Goal: Task Accomplishment & Management: Complete application form

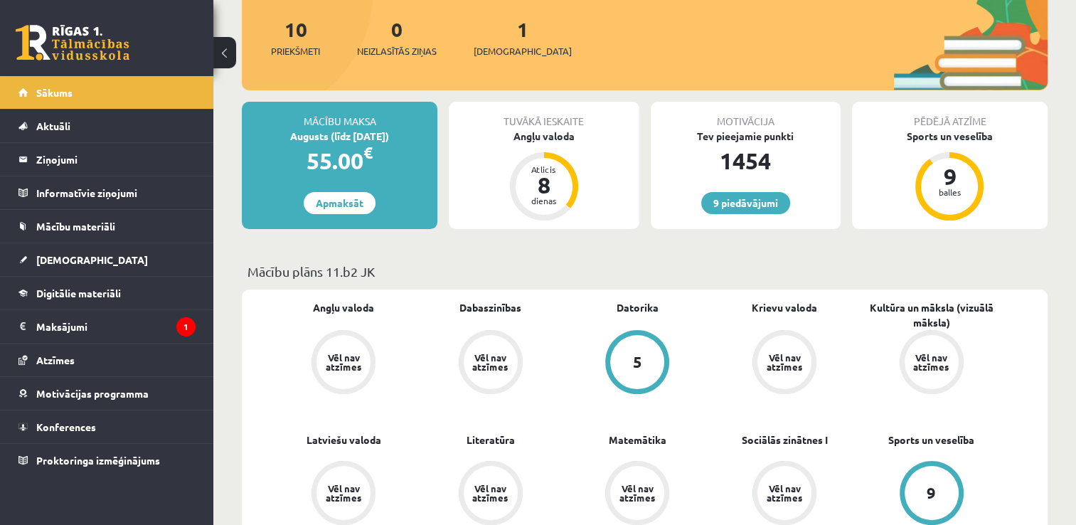
scroll to position [284, 0]
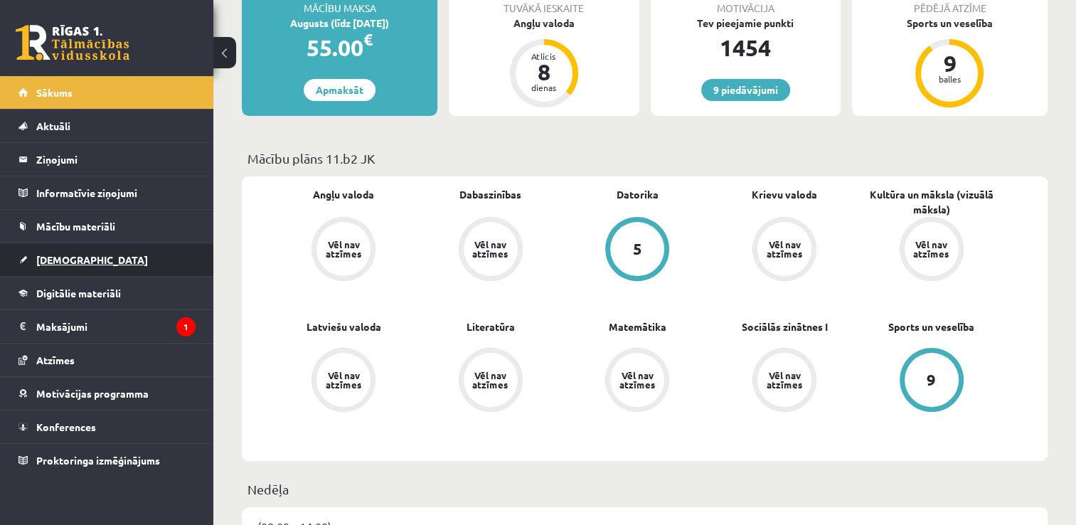
click at [74, 260] on span "[DEMOGRAPHIC_DATA]" at bounding box center [92, 259] width 112 height 13
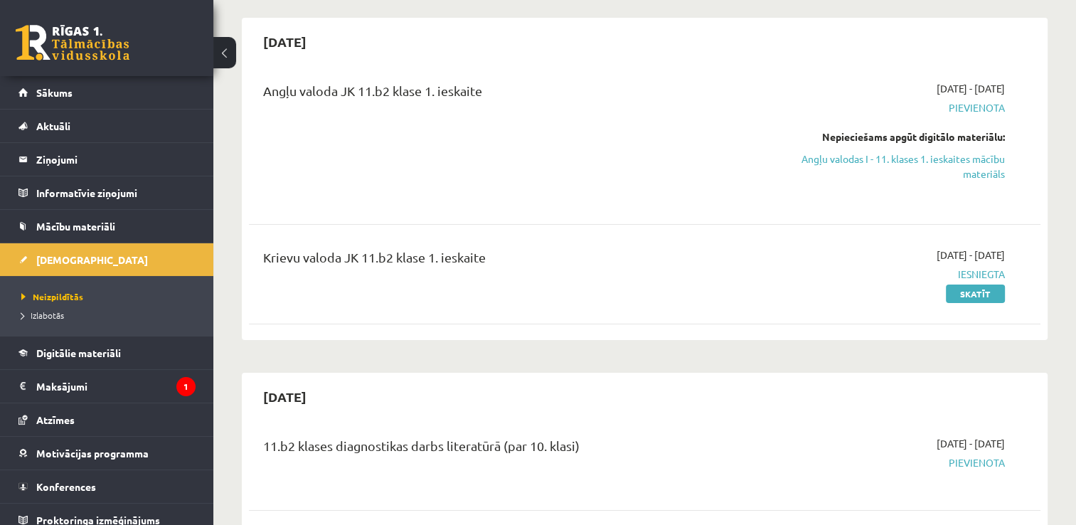
scroll to position [75, 0]
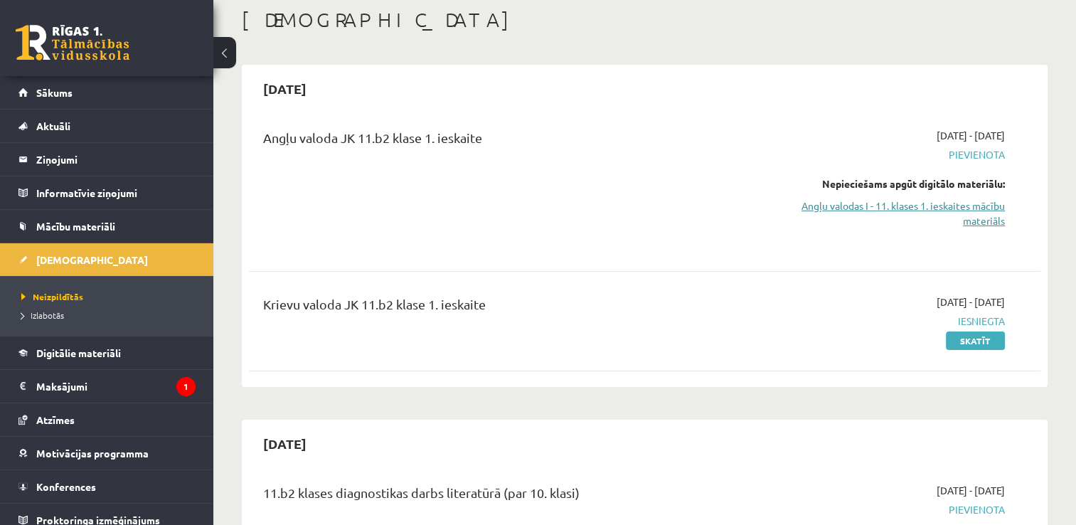
click at [886, 208] on link "Angļu valodas I - 11. klases 1. ieskaites mācību materiāls" at bounding box center [888, 213] width 233 height 30
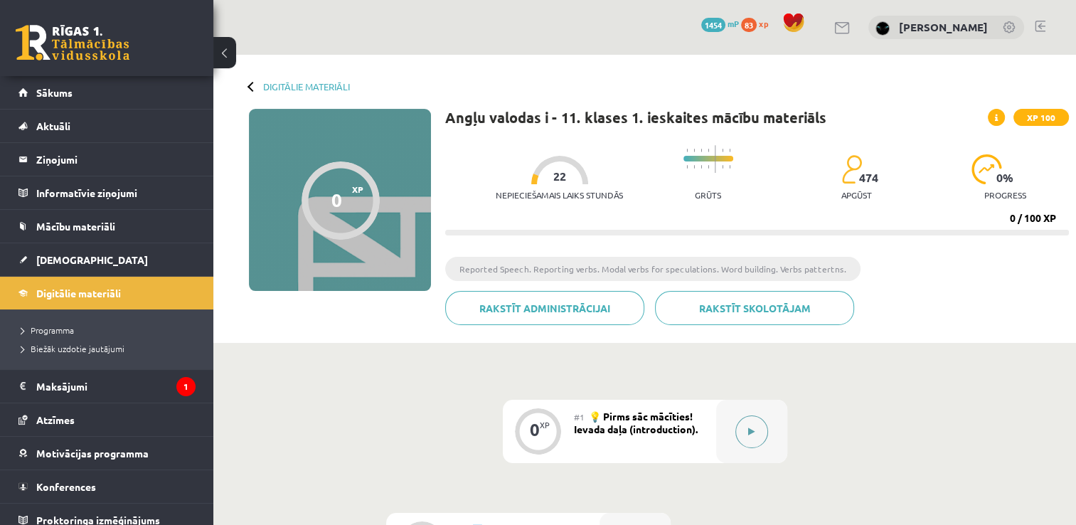
click at [755, 443] on button at bounding box center [751, 431] width 33 height 33
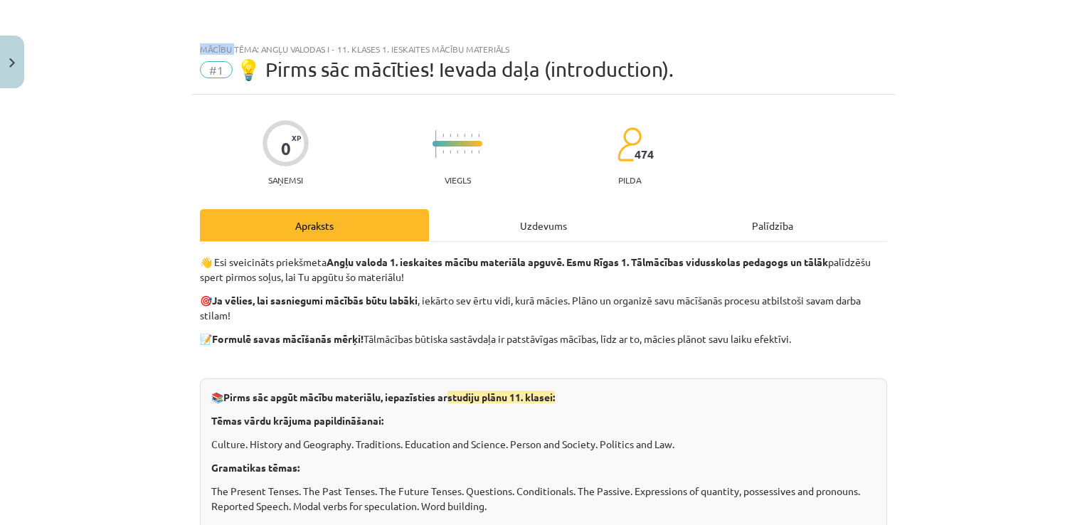
click at [755, 443] on div "Mācību tēma: Angļu valodas i - 11. klases 1. ieskaites mācību materiāls #1 💡 Pi…" at bounding box center [543, 262] width 1087 height 525
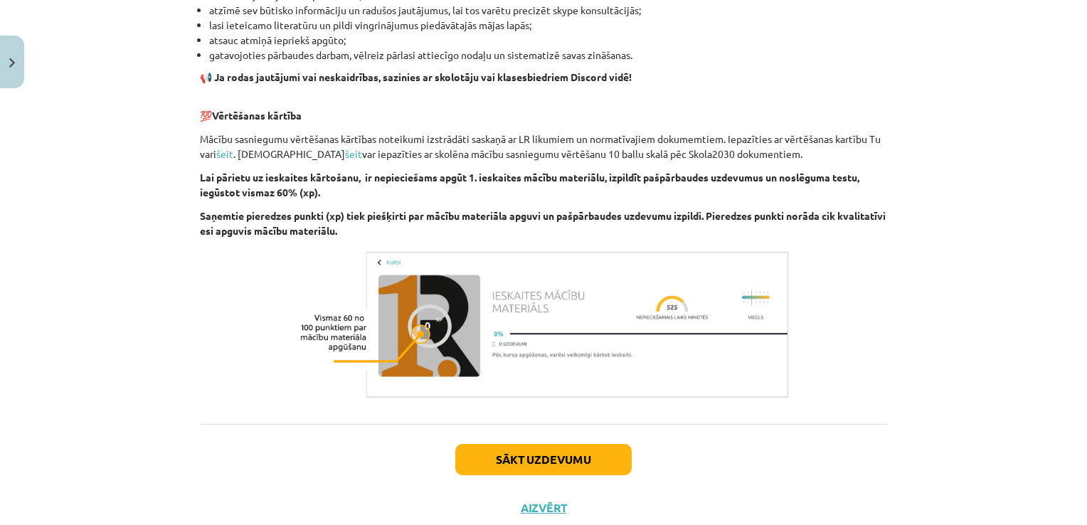
scroll to position [967, 0]
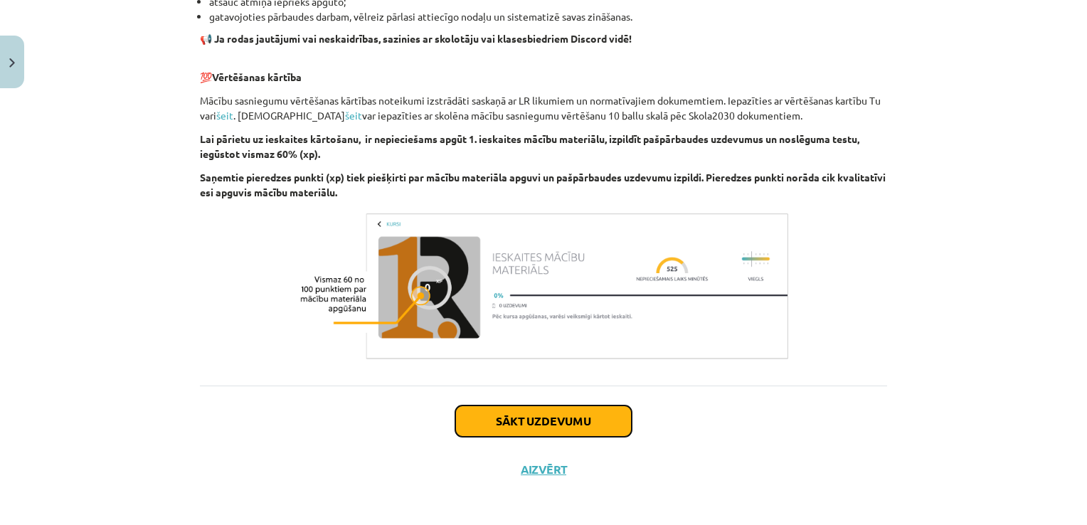
click at [552, 415] on button "Sākt uzdevumu" at bounding box center [543, 420] width 176 height 31
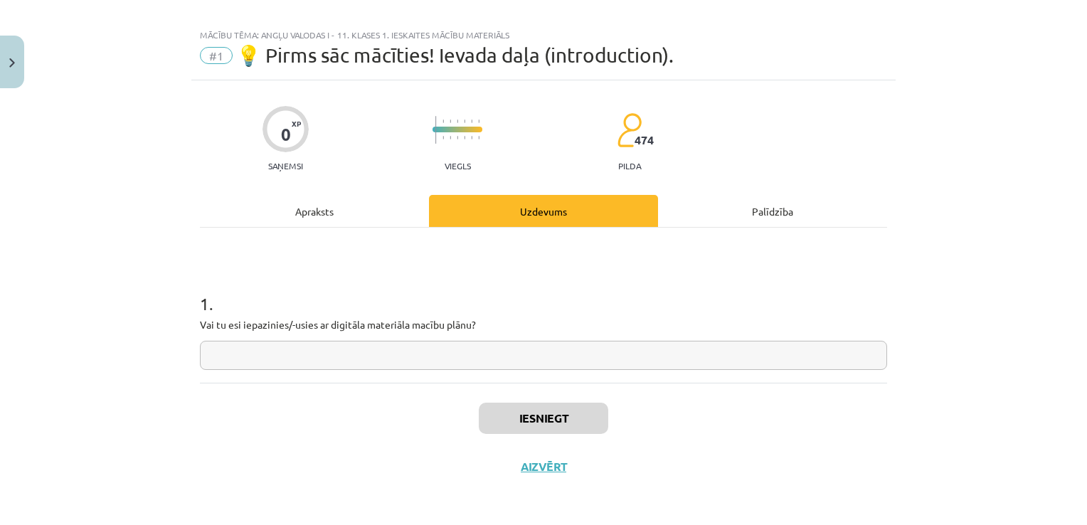
click at [410, 343] on input "text" at bounding box center [543, 355] width 687 height 29
type input "*"
type input "**"
click at [514, 418] on button "Iesniegt" at bounding box center [543, 418] width 129 height 31
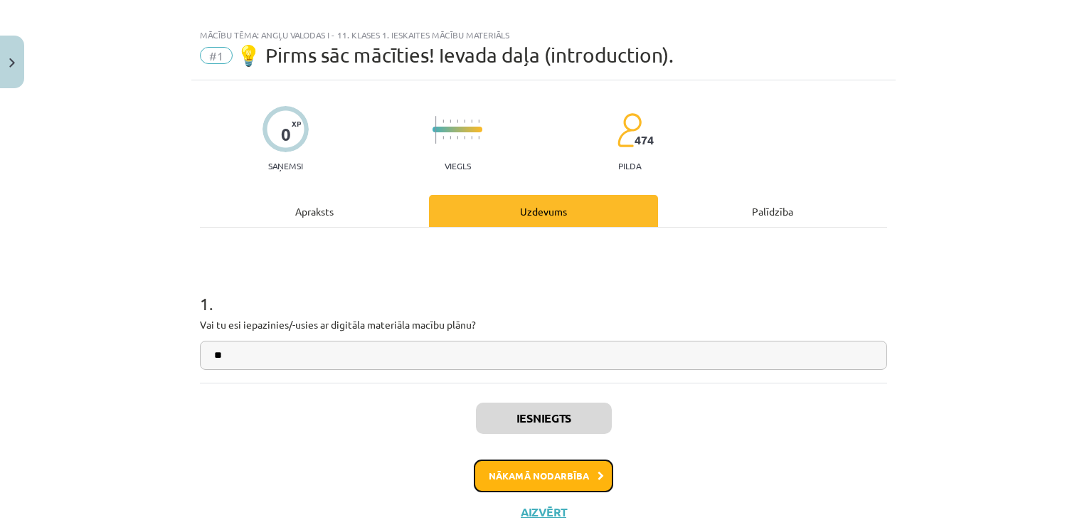
click at [524, 464] on button "Nākamā nodarbība" at bounding box center [543, 475] width 139 height 33
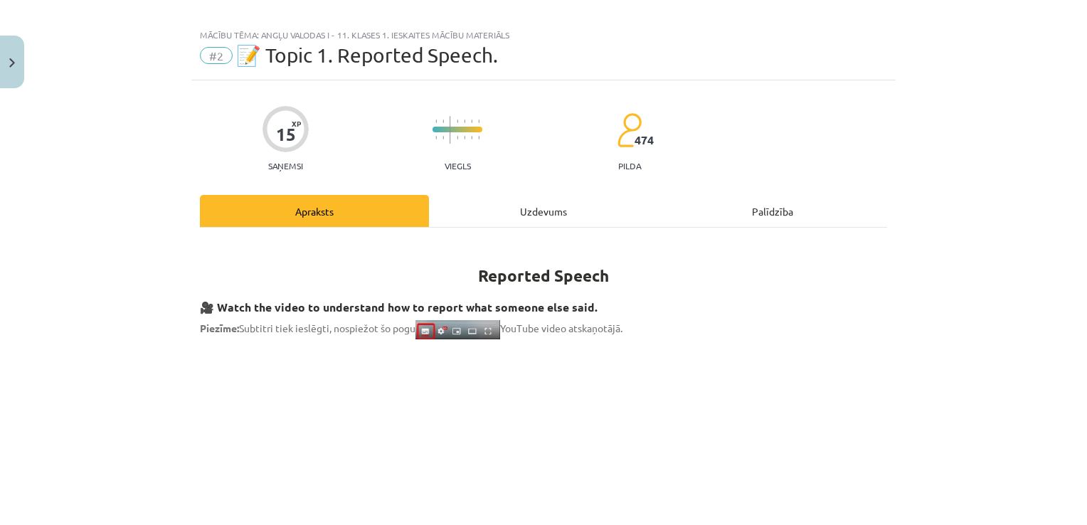
scroll to position [36, 0]
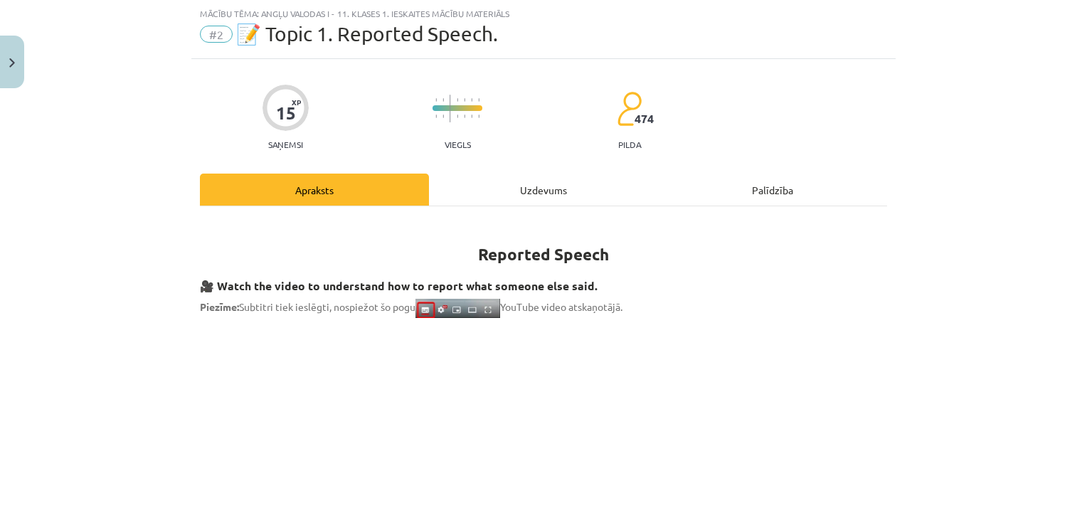
click at [1006, 359] on div "Mācību tēma: Angļu valodas i - 11. klases 1. ieskaites mācību materiāls #2 📝 To…" at bounding box center [543, 262] width 1087 height 525
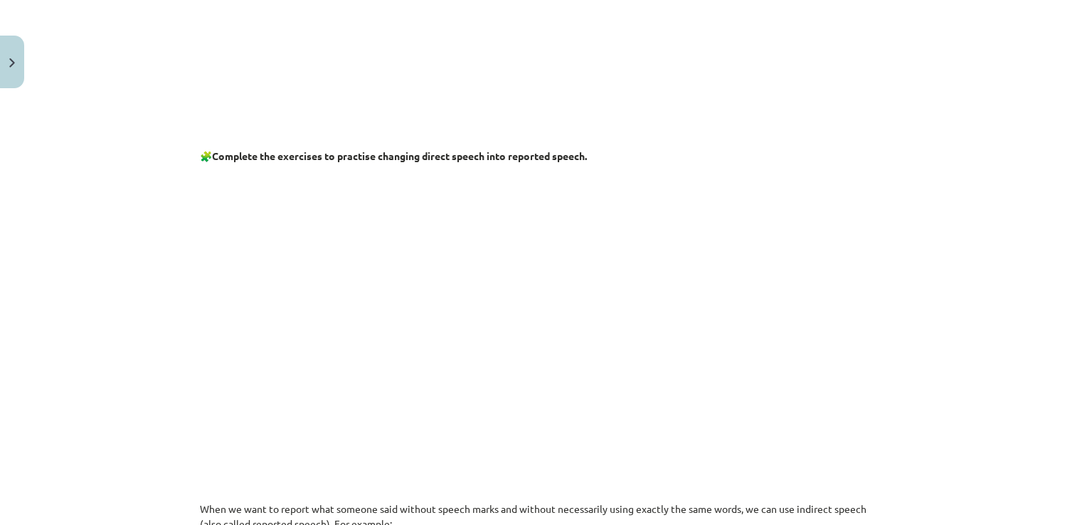
scroll to position [557, 0]
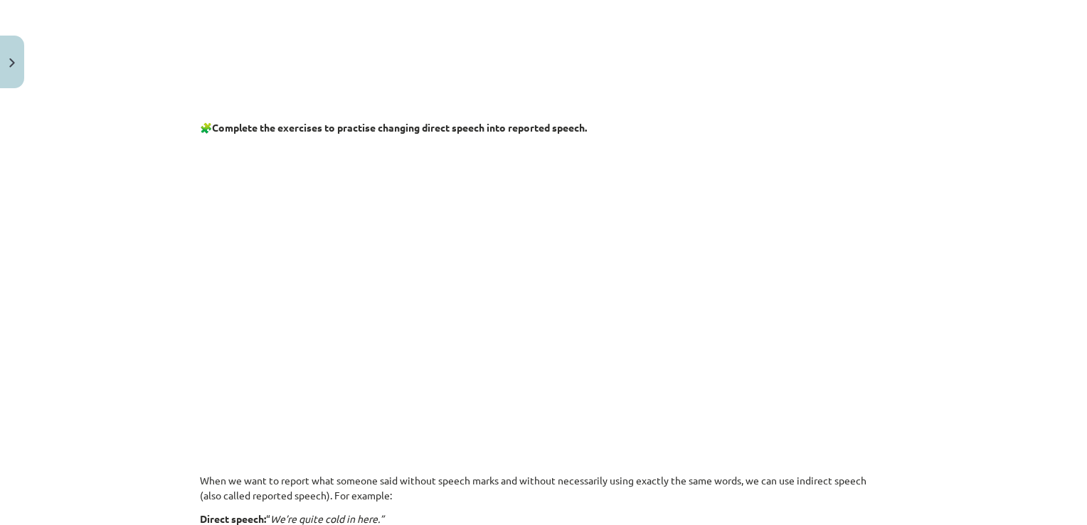
click at [809, 232] on p at bounding box center [543, 281] width 687 height 274
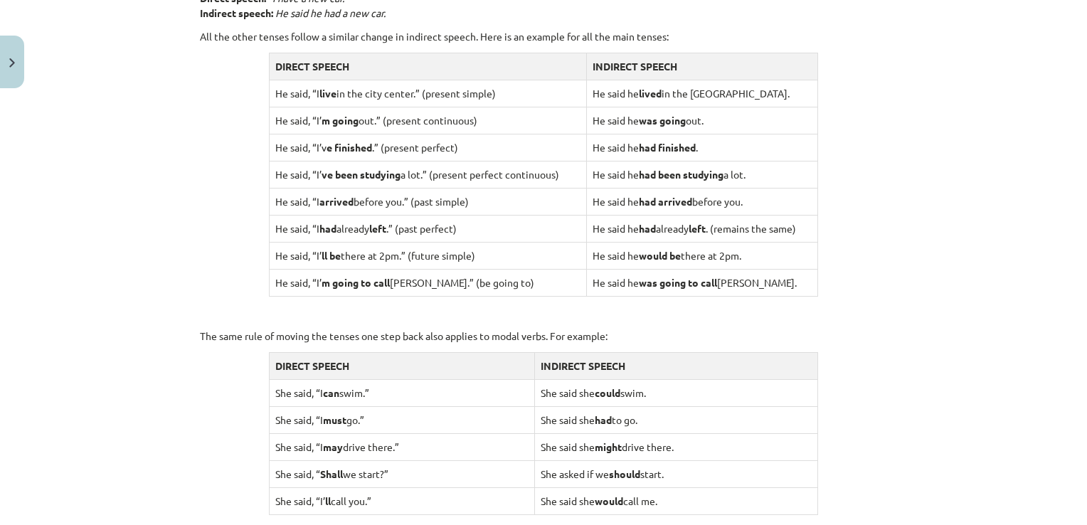
scroll to position [1176, 0]
